Goal: Information Seeking & Learning: Learn about a topic

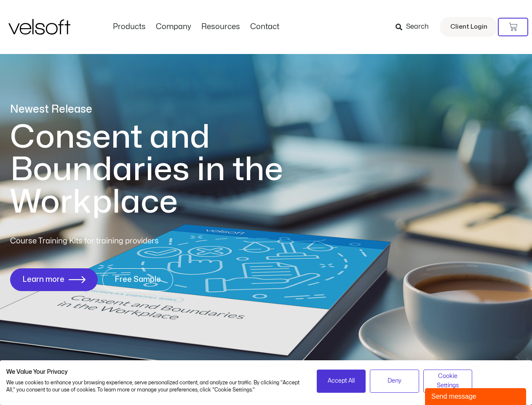
click at [266, 202] on h1 "Consent and Boundaries in the Workplace" at bounding box center [164, 169] width 308 height 97
